Goal: Task Accomplishment & Management: Manage account settings

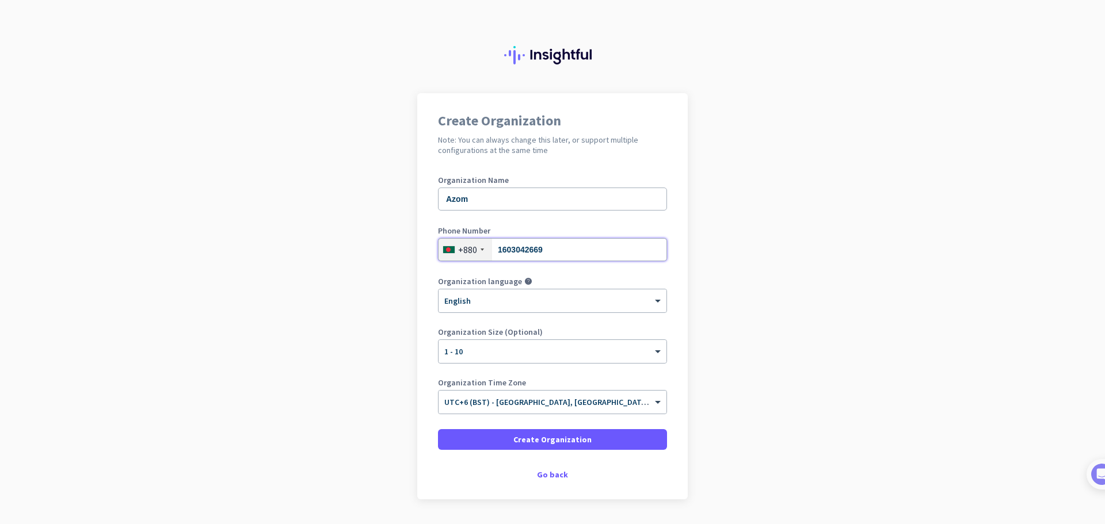
click at [567, 256] on input "1603042669" at bounding box center [552, 249] width 229 height 23
click at [568, 257] on input "1603042669" at bounding box center [552, 249] width 229 height 23
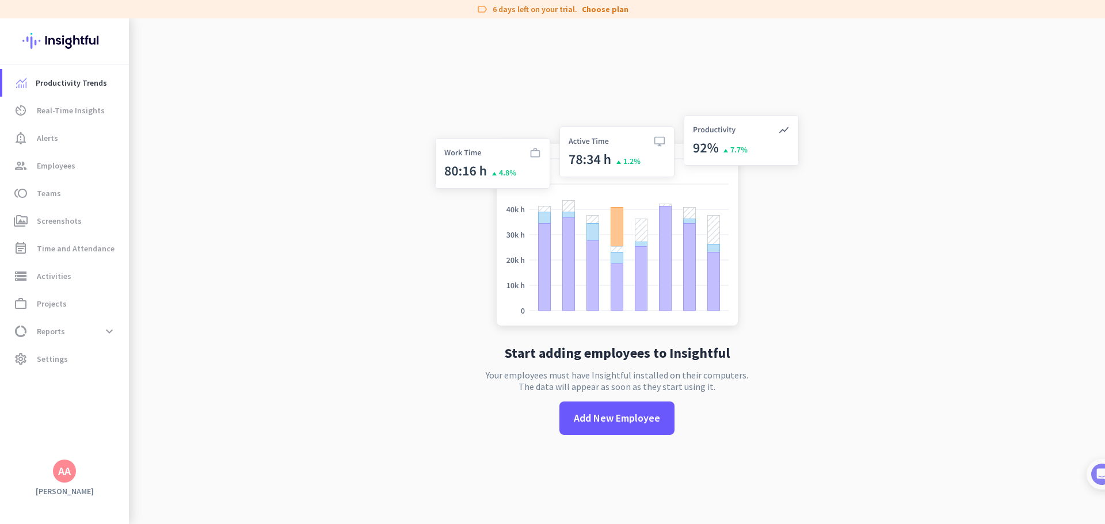
click at [405, 297] on app-no-employees "Start adding employees to Insightful Your employees must have Insightful instal…" at bounding box center [617, 280] width 976 height 524
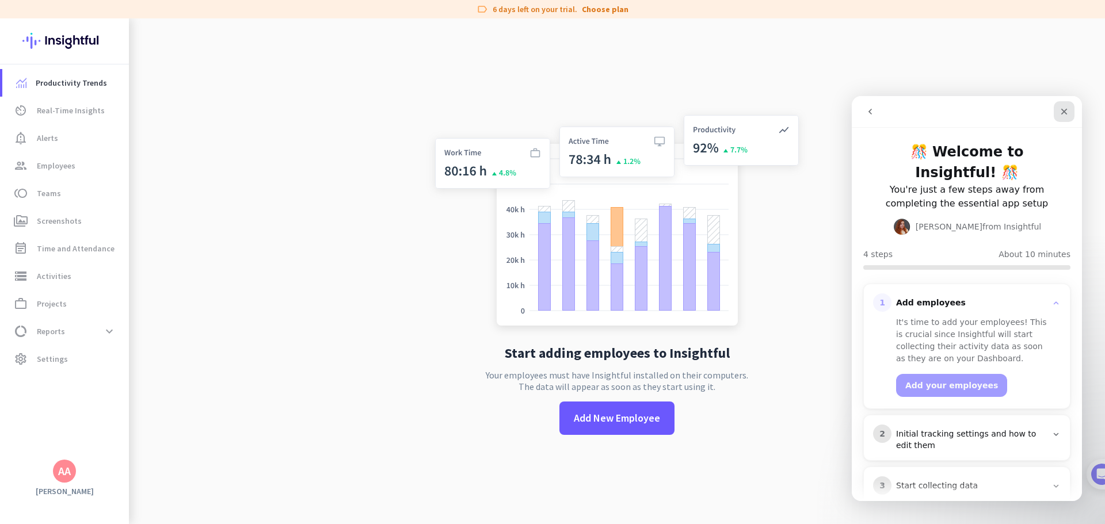
click at [1062, 103] on div "Close" at bounding box center [1064, 111] width 21 height 21
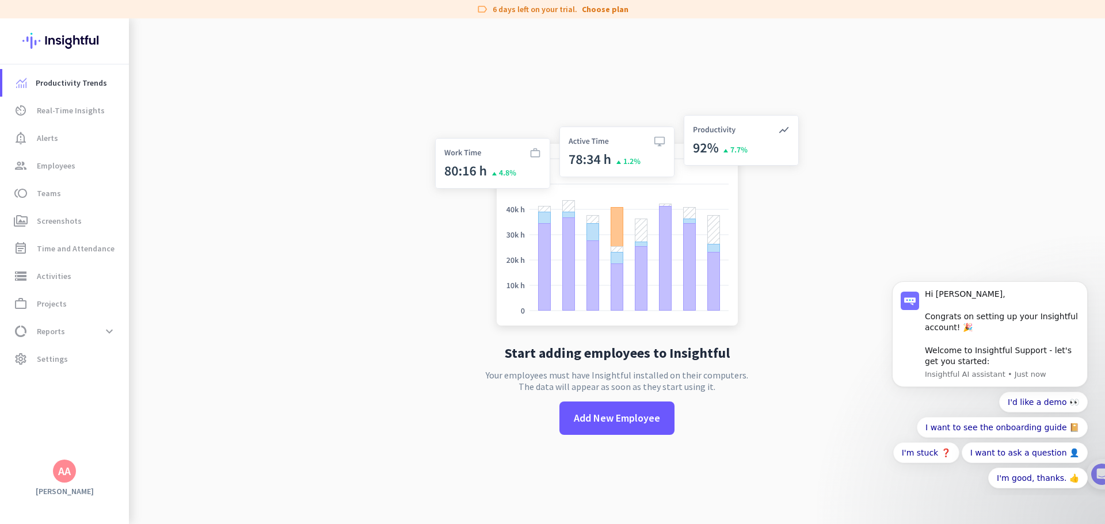
click at [1103, 476] on html "Hi [PERSON_NAME], Congrats on setting up your Insightful account! 🎉 Welcome to …" at bounding box center [990, 383] width 230 height 225
click at [1101, 481] on div at bounding box center [1090, 474] width 31 height 31
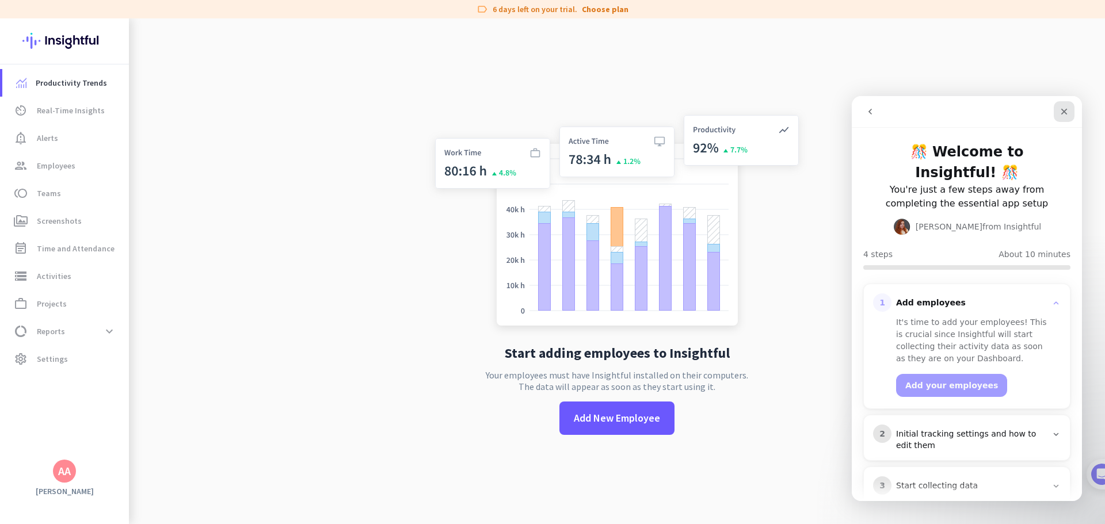
click at [1067, 111] on icon "Close" at bounding box center [1064, 111] width 9 height 9
